Goal: Use online tool/utility: Use online tool/utility

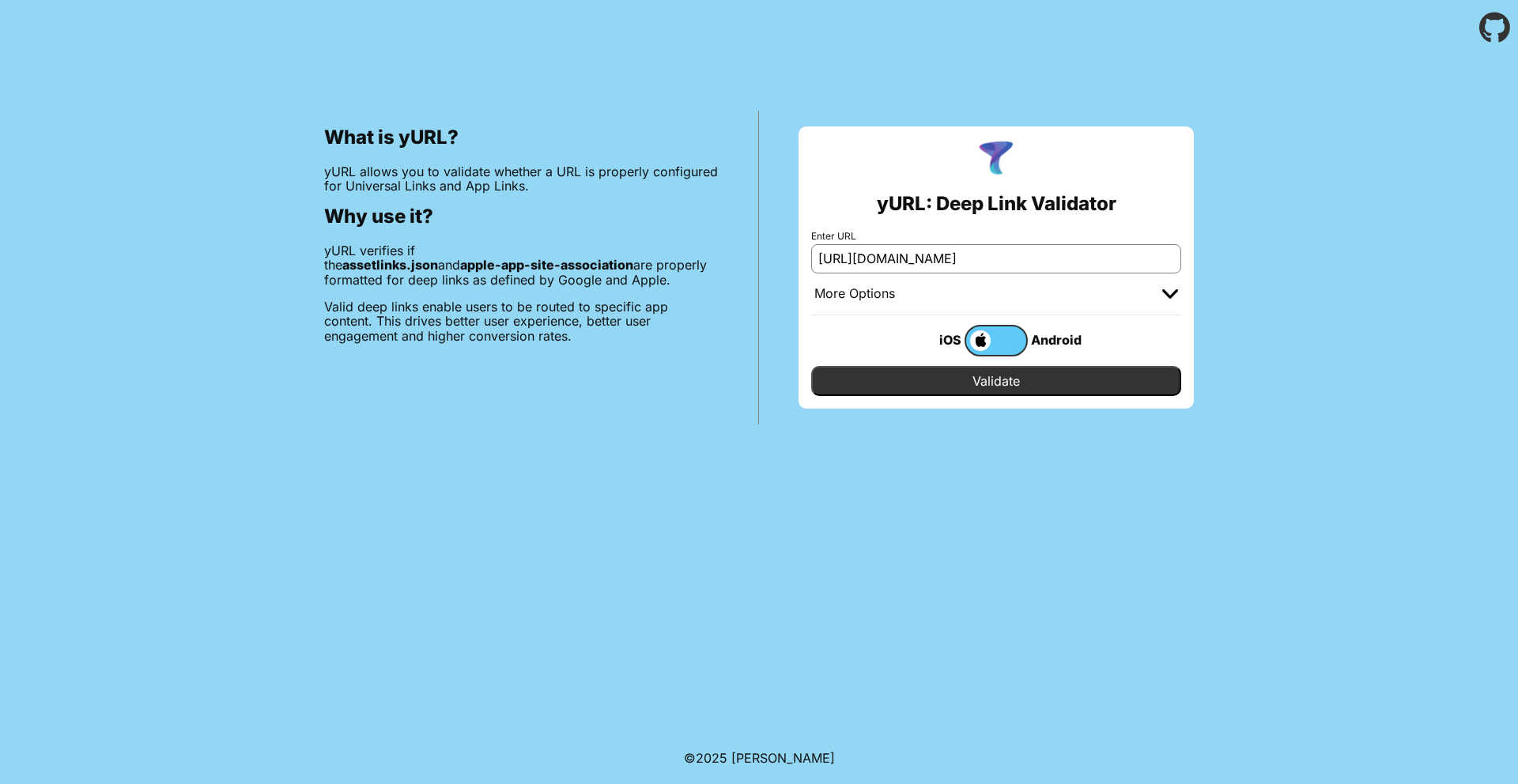
click at [899, 258] on input "[URL][DOMAIN_NAME]" at bounding box center [996, 259] width 370 height 29
type input "[URL][DOMAIN_NAME]"
click at [811, 366] on input "Validate" at bounding box center [996, 381] width 370 height 30
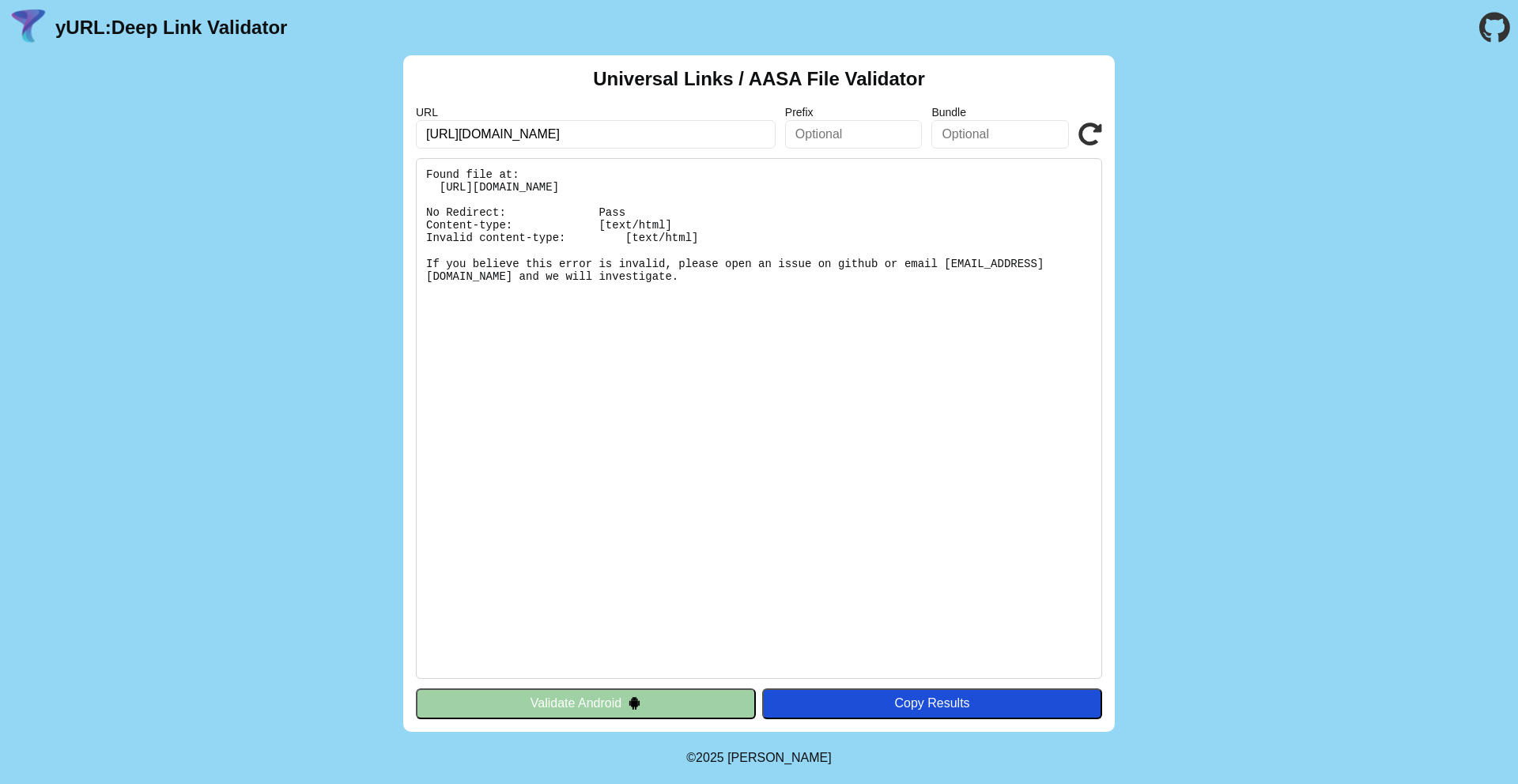
click at [684, 269] on pre "Found file at: [URL][DOMAIN_NAME] No Redirect: Pass Content-type: [text/html] I…" at bounding box center [759, 418] width 686 height 521
click at [553, 141] on input "[URL][DOMAIN_NAME]" at bounding box center [596, 134] width 360 height 29
drag, startPoint x: 586, startPoint y: 128, endPoint x: 425, endPoint y: 135, distance: 161.2
click at [425, 135] on input "[URL][DOMAIN_NAME]" at bounding box center [596, 134] width 360 height 29
click at [487, 259] on pre "Found file at: [URL][DOMAIN_NAME] No Redirect: Pass Content-type: [text/html] I…" at bounding box center [759, 418] width 686 height 521
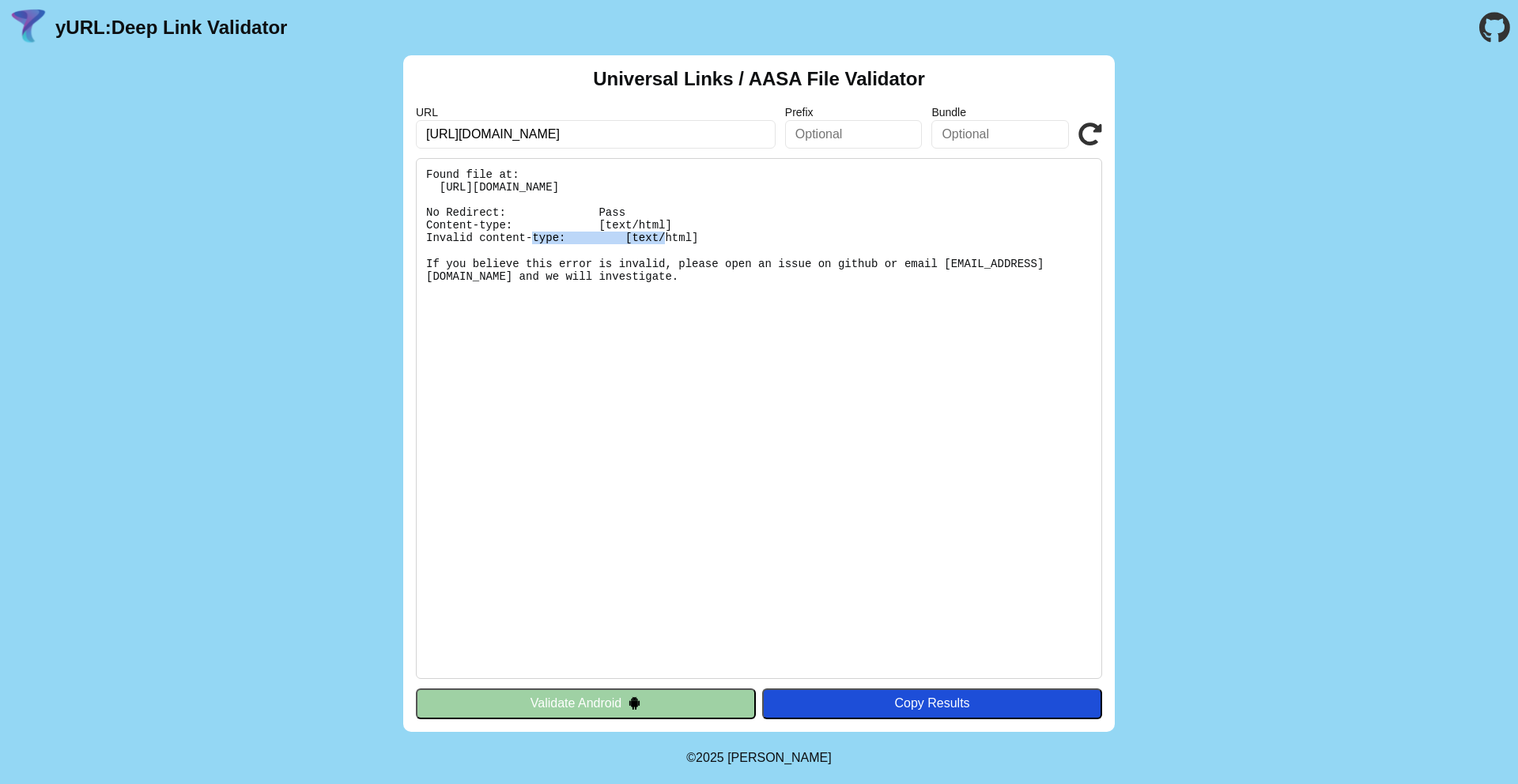
drag, startPoint x: 424, startPoint y: 222, endPoint x: 553, endPoint y: 228, distance: 129.1
click at [553, 228] on pre "Found file at: [URL][DOMAIN_NAME] No Redirect: Pass Content-type: [text/html] I…" at bounding box center [759, 418] width 686 height 521
drag, startPoint x: 603, startPoint y: 300, endPoint x: 415, endPoint y: 248, distance: 195.1
click at [416, 248] on pre "Found file at: [URL][DOMAIN_NAME] No Redirect: Pass Content-type: [text/html] I…" at bounding box center [759, 418] width 686 height 521
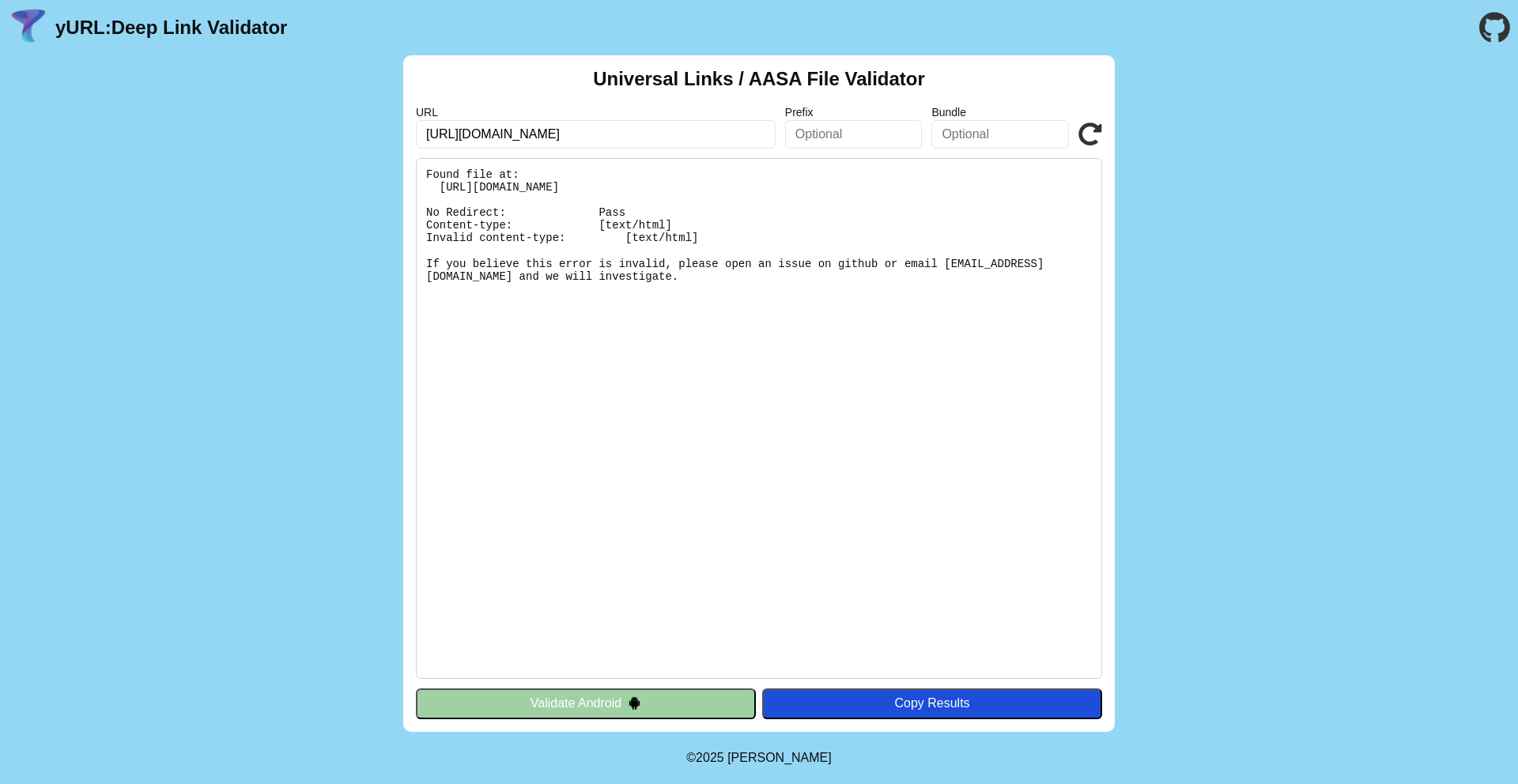
click at [554, 274] on pre "Found file at: [URL][DOMAIN_NAME] No Redirect: Pass Content-type: [text/html] I…" at bounding box center [759, 418] width 686 height 521
drag, startPoint x: 475, startPoint y: 138, endPoint x: 570, endPoint y: 138, distance: 95.0
click at [570, 138] on input "[URL][DOMAIN_NAME]" at bounding box center [596, 134] width 360 height 29
click at [470, 138] on input "[URL][DOMAIN_NAME]" at bounding box center [596, 134] width 360 height 29
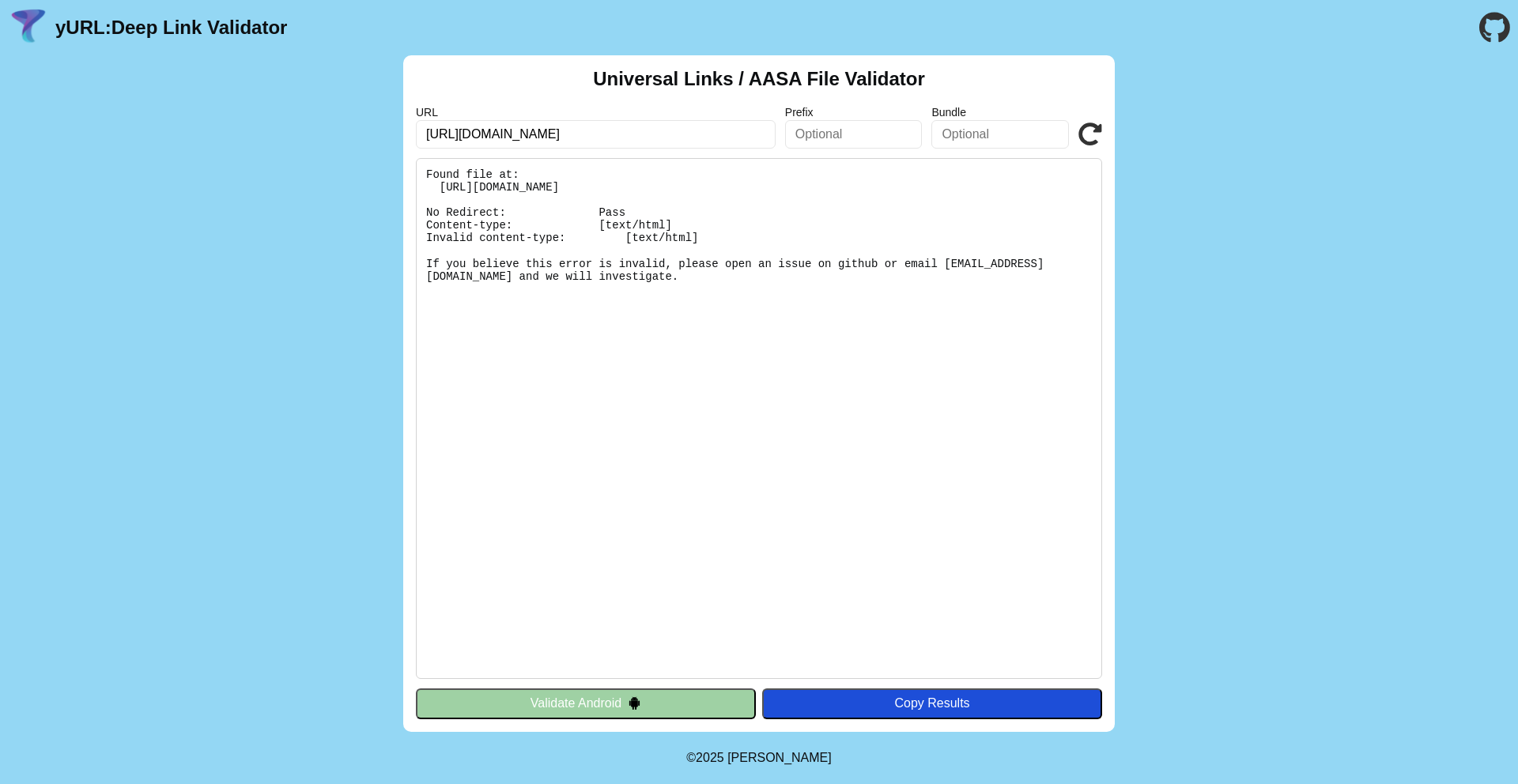
type input "[URL][DOMAIN_NAME]"
click button "Validate" at bounding box center [0, 0] width 0 height 0
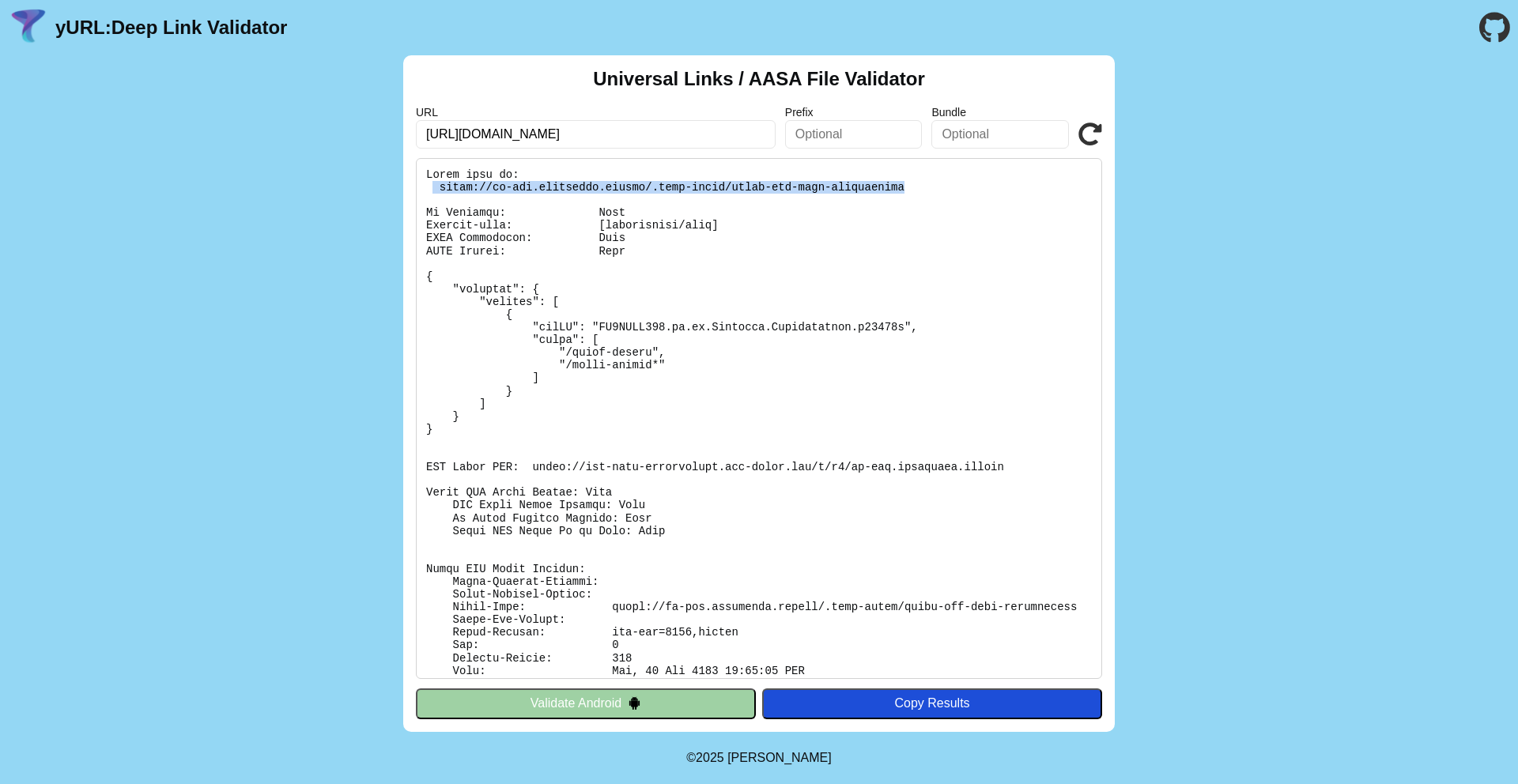
drag, startPoint x: 908, startPoint y: 188, endPoint x: 434, endPoint y: 188, distance: 474.0
click at [434, 188] on pre at bounding box center [759, 418] width 686 height 521
copy pre "https://jp-dev.cityremit.global/.well-known/apple-app-site-association"
